Goal: Task Accomplishment & Management: Use online tool/utility

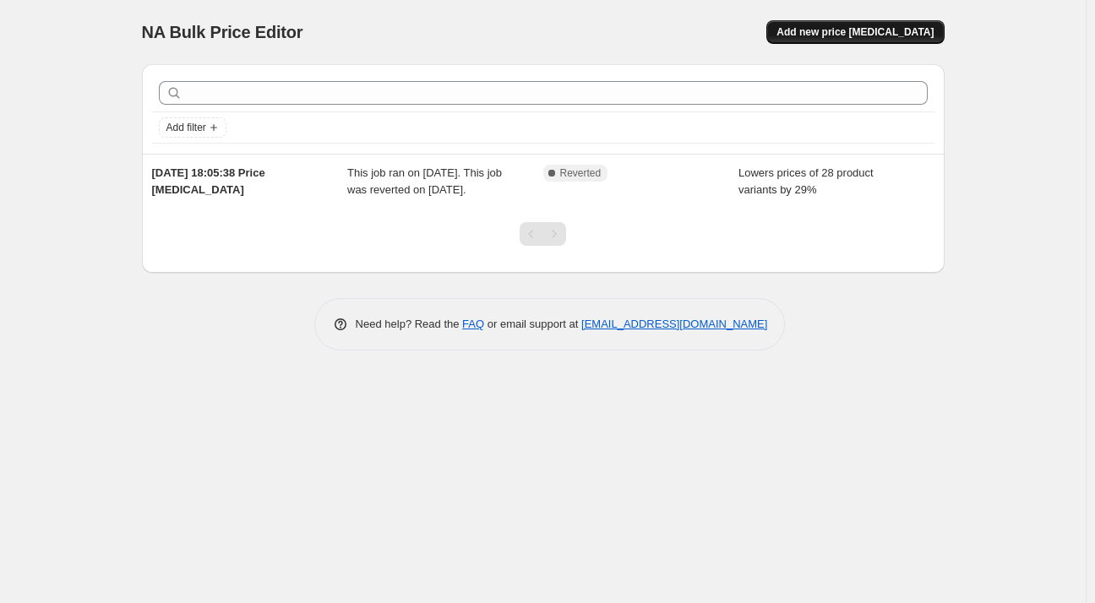
click at [855, 37] on span "Add new price [MEDICAL_DATA]" at bounding box center [855, 32] width 157 height 14
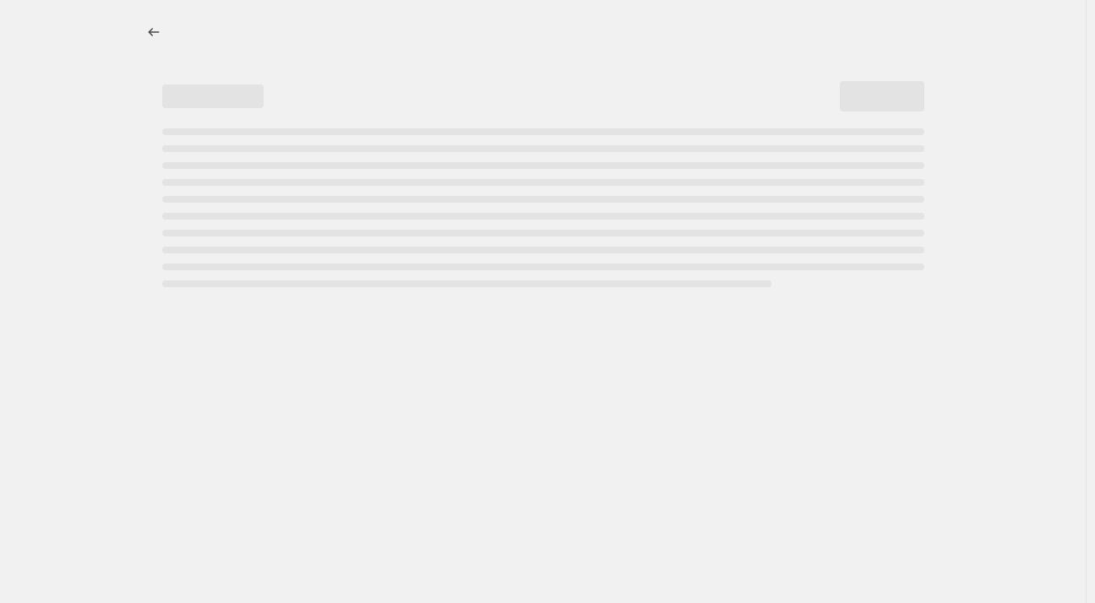
select select "percentage"
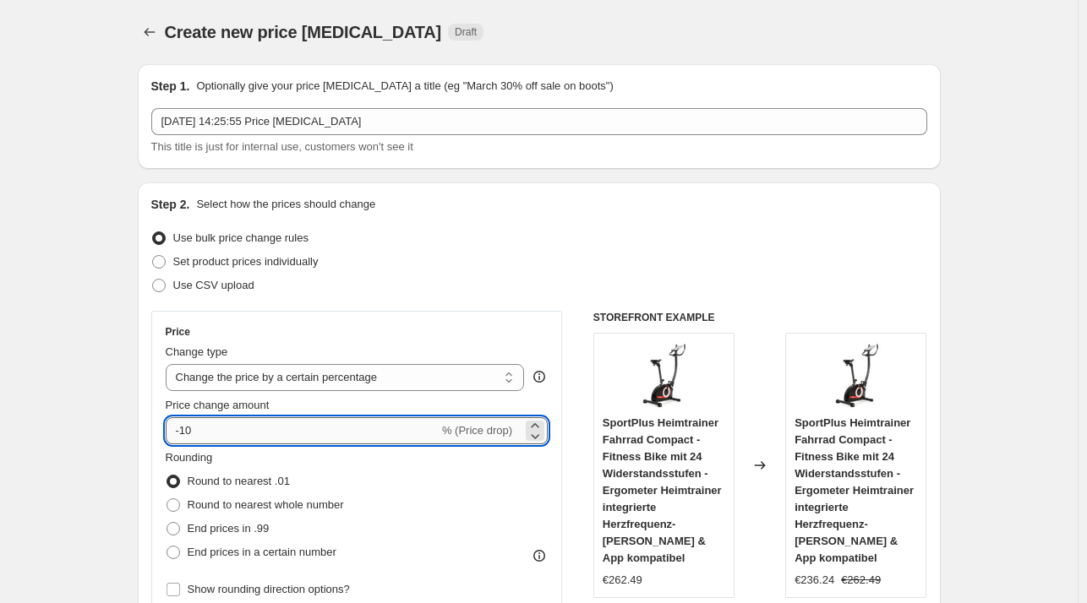
click at [230, 418] on input "-10" at bounding box center [302, 431] width 273 height 27
type input "-1"
type input "-30"
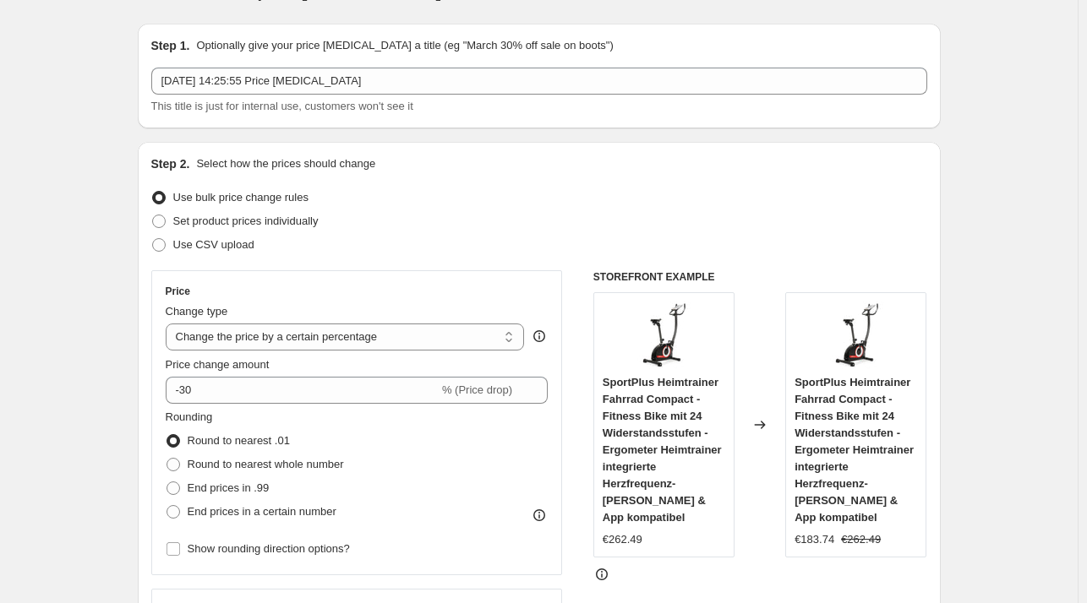
scroll to position [1214, 0]
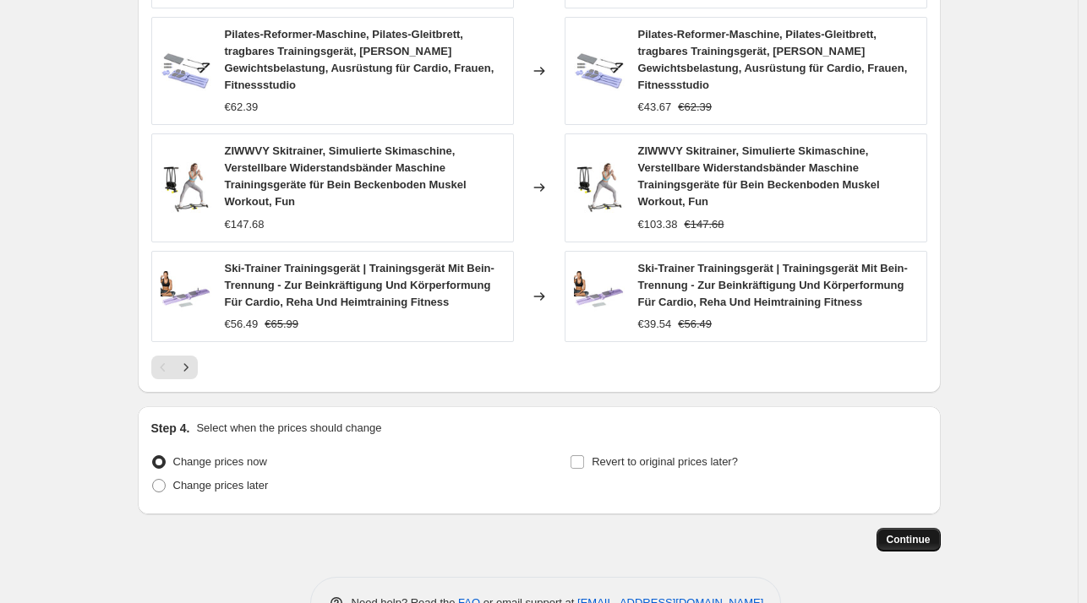
click at [909, 533] on span "Continue" at bounding box center [909, 540] width 44 height 14
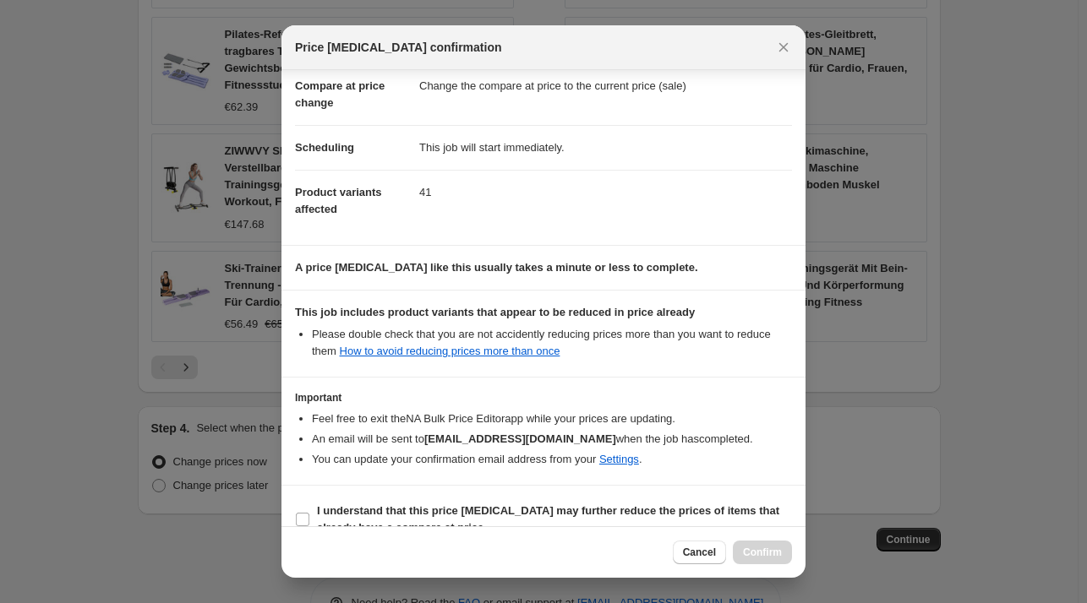
scroll to position [106, 0]
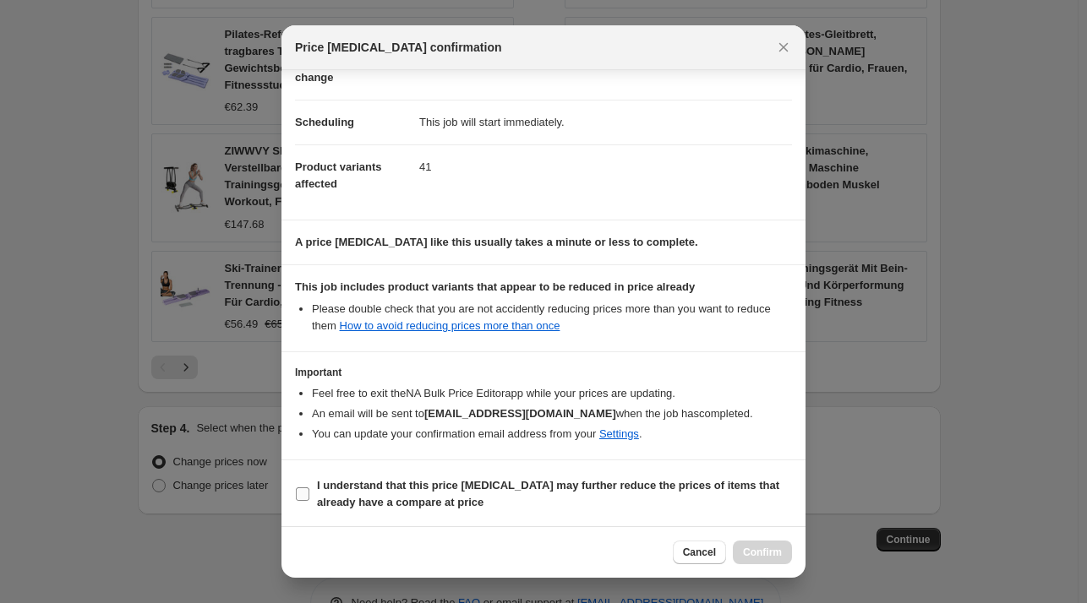
click at [394, 481] on b "I understand that this price [MEDICAL_DATA] may further reduce the prices of it…" at bounding box center [548, 494] width 462 height 30
click at [309, 488] on input "I understand that this price [MEDICAL_DATA] may further reduce the prices of it…" at bounding box center [303, 495] width 14 height 14
checkbox input "true"
click at [761, 555] on span "Confirm" at bounding box center [762, 553] width 39 height 14
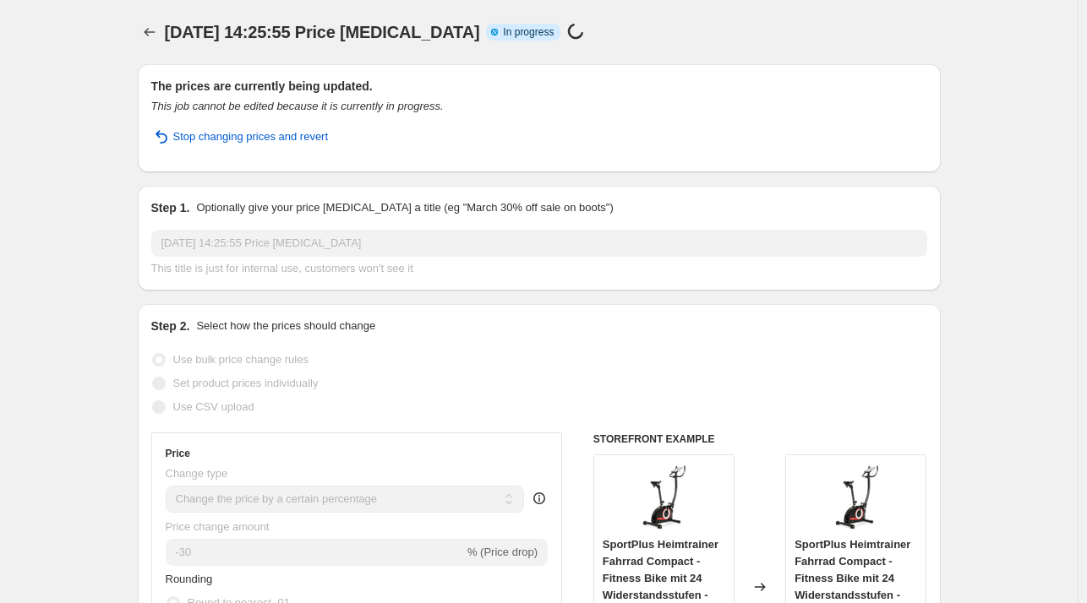
scroll to position [1258, 0]
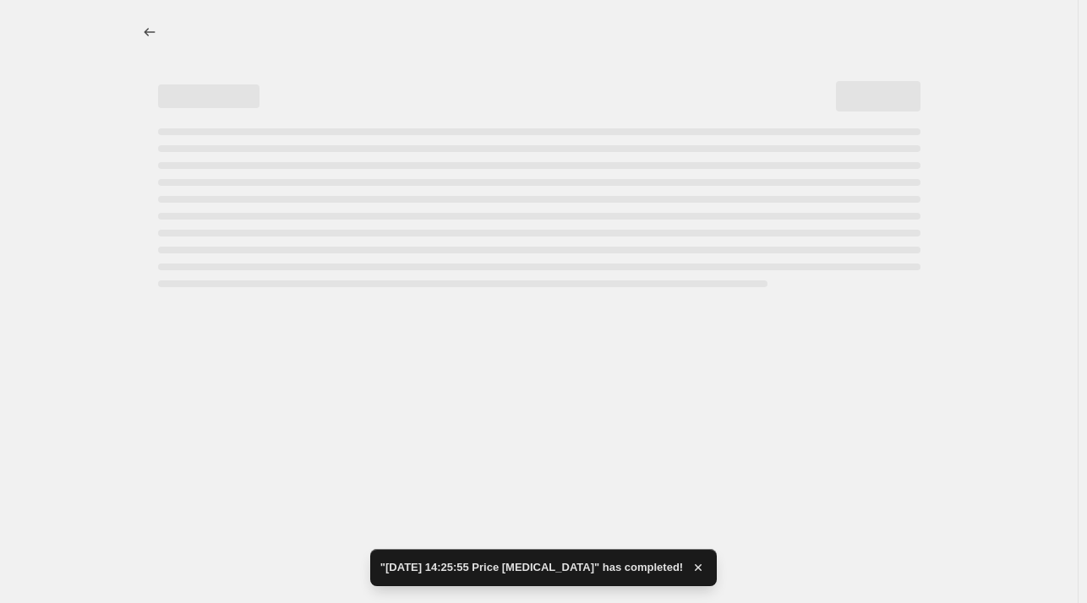
select select "percentage"
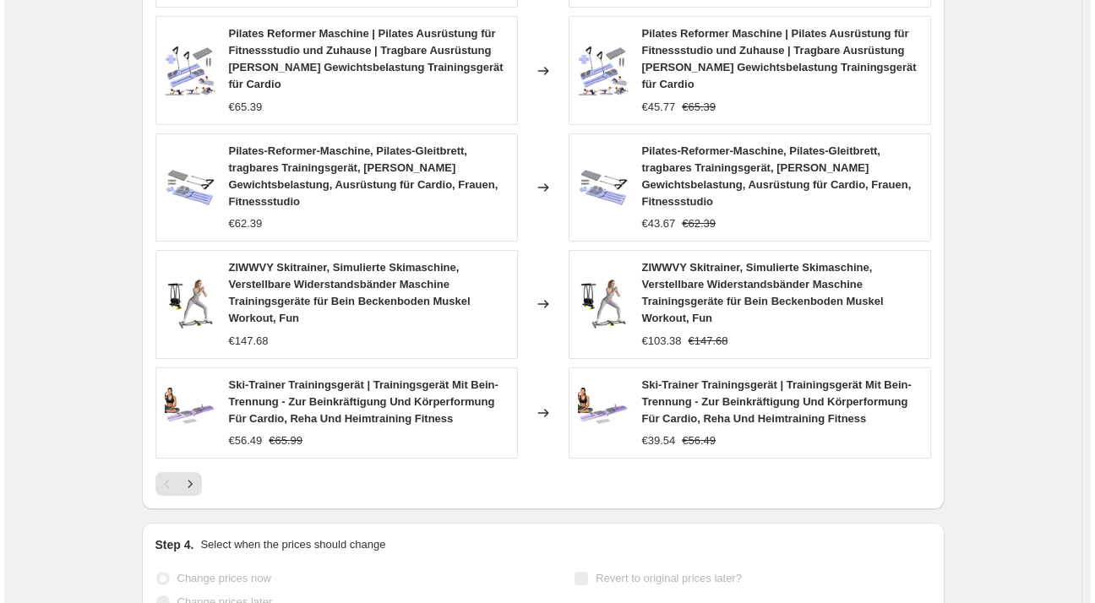
scroll to position [0, 0]
